Goal: Task Accomplishment & Management: Complete application form

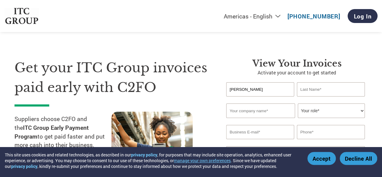
type input "[PERSON_NAME]"
type input "Likhar"
type input "[PERSON_NAME] Engineering Services"
click at [362, 113] on select "Your role* CFO Controller Credit Manager Finance Director Treasurer CEO Preside…" at bounding box center [331, 110] width 67 height 14
select select "OWNER_FOUNDER"
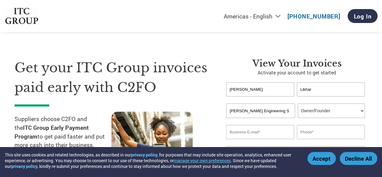
click at [298, 104] on select "Your role* CFO Controller Credit Manager Finance Director Treasurer CEO Preside…" at bounding box center [331, 110] width 67 height 14
click at [260, 131] on input "email" at bounding box center [260, 132] width 68 height 14
type input "[EMAIL_ADDRESS][DOMAIN_NAME]"
click at [304, 134] on input "text" at bounding box center [331, 132] width 68 height 14
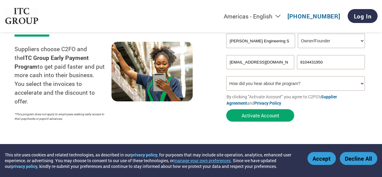
scroll to position [72, 0]
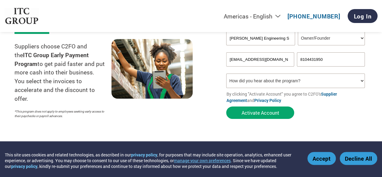
type input "8104431950"
click at [349, 85] on select "How did you hear about the program? Received a letter Email Social Media Online…" at bounding box center [295, 80] width 138 height 14
click at [226, 74] on select "How did you hear about the program? Received a letter Email Social Media Online…" at bounding box center [295, 80] width 138 height 14
click at [360, 80] on select "How did you hear about the program? Received a letter Email Social Media Online…" at bounding box center [295, 80] width 138 height 14
select select "Email"
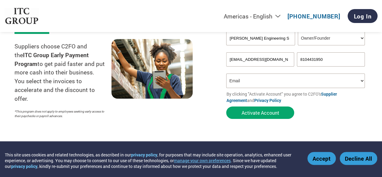
click at [226, 74] on select "How did you hear about the program? Received a letter Email Social Media Online…" at bounding box center [295, 80] width 138 height 14
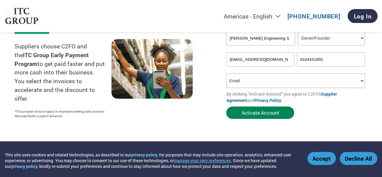
click at [269, 113] on button "Activate Account" at bounding box center [260, 112] width 68 height 12
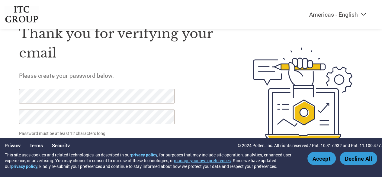
scroll to position [33, 0]
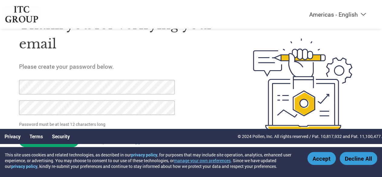
click at [190, 90] on div "Thank you for verifying your email Please create your password below. Password …" at bounding box center [122, 84] width 206 height 156
click at [217, 98] on div "Thank you for verifying your email Please create your password below. Password …" at bounding box center [122, 84] width 206 height 156
click at [63, 144] on input "Set Password" at bounding box center [49, 140] width 60 height 12
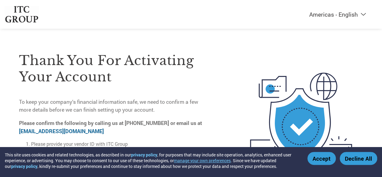
click at [273, 62] on img at bounding box center [301, 119] width 124 height 160
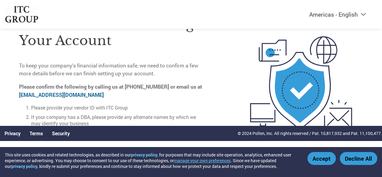
scroll to position [37, 0]
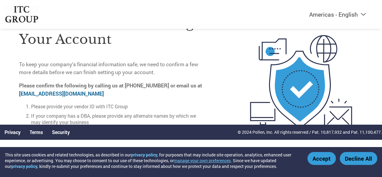
click at [233, 111] on div at bounding box center [284, 82] width 158 height 160
click at [109, 116] on li "If your company has a DBA, please provide any alternate names by which we may i…" at bounding box center [118, 118] width 174 height 13
click at [90, 119] on li "If your company has a DBA, please provide any alternate names by which we may i…" at bounding box center [118, 118] width 174 height 13
click at [196, 93] on p "Please confirm the following by calling us at 833-255-7078 or email us at on-bo…" at bounding box center [112, 90] width 186 height 16
click at [71, 80] on div "Thank you for activating your account To keep your company’s financial informat…" at bounding box center [112, 66] width 186 height 128
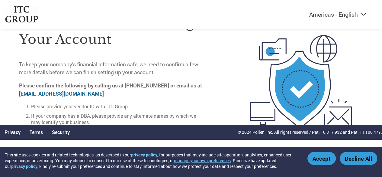
click at [79, 92] on p "Please confirm the following by calling us at 833-255-7078 or email us at on-bo…" at bounding box center [112, 90] width 186 height 16
drag, startPoint x: 78, startPoint y: 94, endPoint x: 19, endPoint y: 96, distance: 58.9
click at [19, 96] on p "Please confirm the following by calling us at 833-255-7078 or email us at on-bo…" at bounding box center [112, 90] width 186 height 16
copy link "on-boarding@c2fo.com"
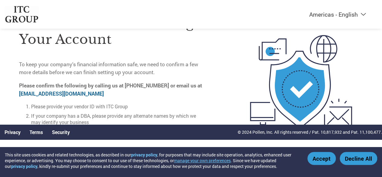
click at [203, 48] on div "Thank you for activating your account To keep your company’s financial informat…" at bounding box center [112, 66] width 186 height 128
